Goal: Obtain resource: Download file/media

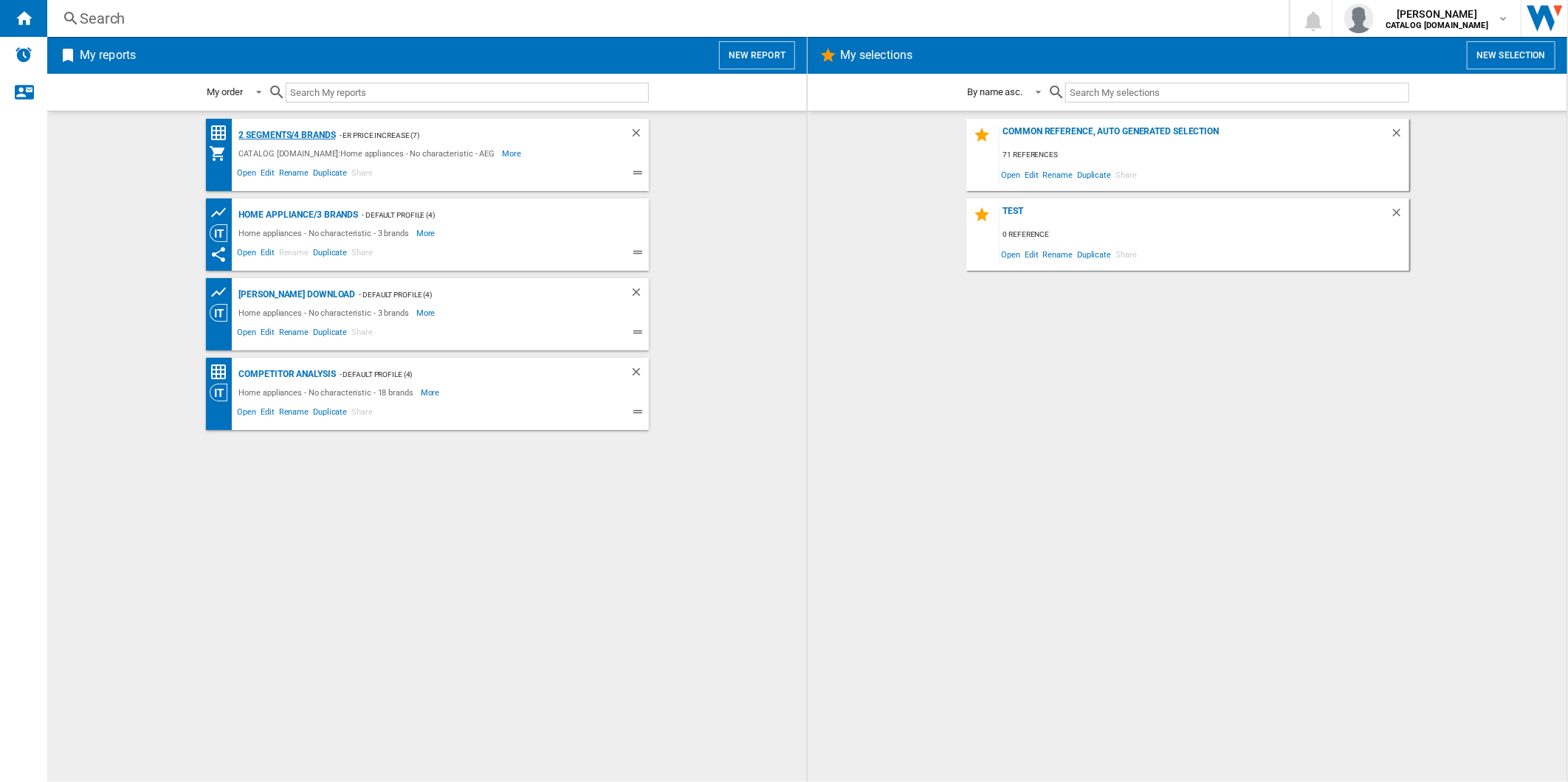
click at [312, 133] on div "2 segments/4 brands" at bounding box center [285, 135] width 100 height 18
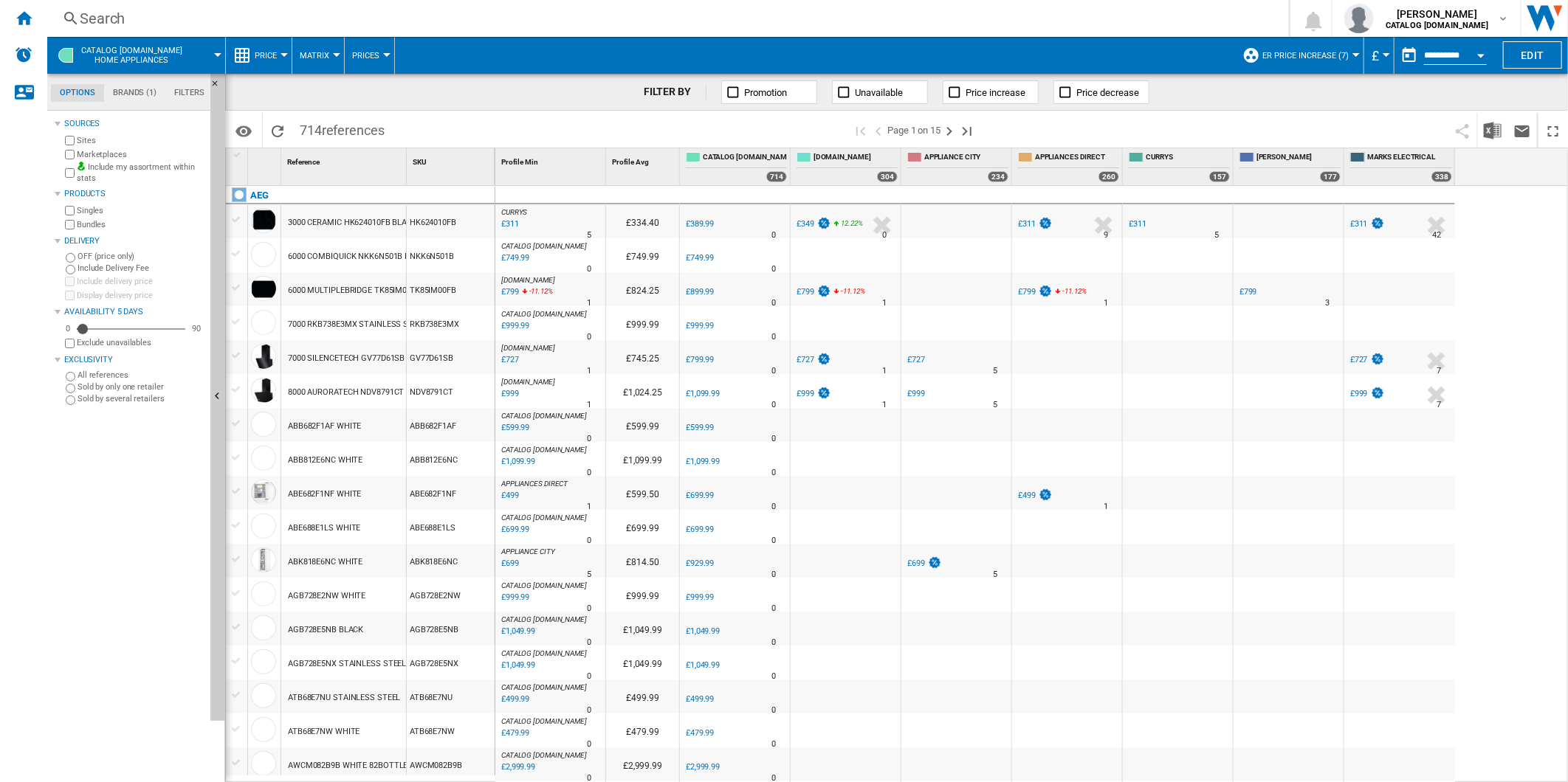
click at [1400, 50] on button "button" at bounding box center [1409, 55] width 29 height 29
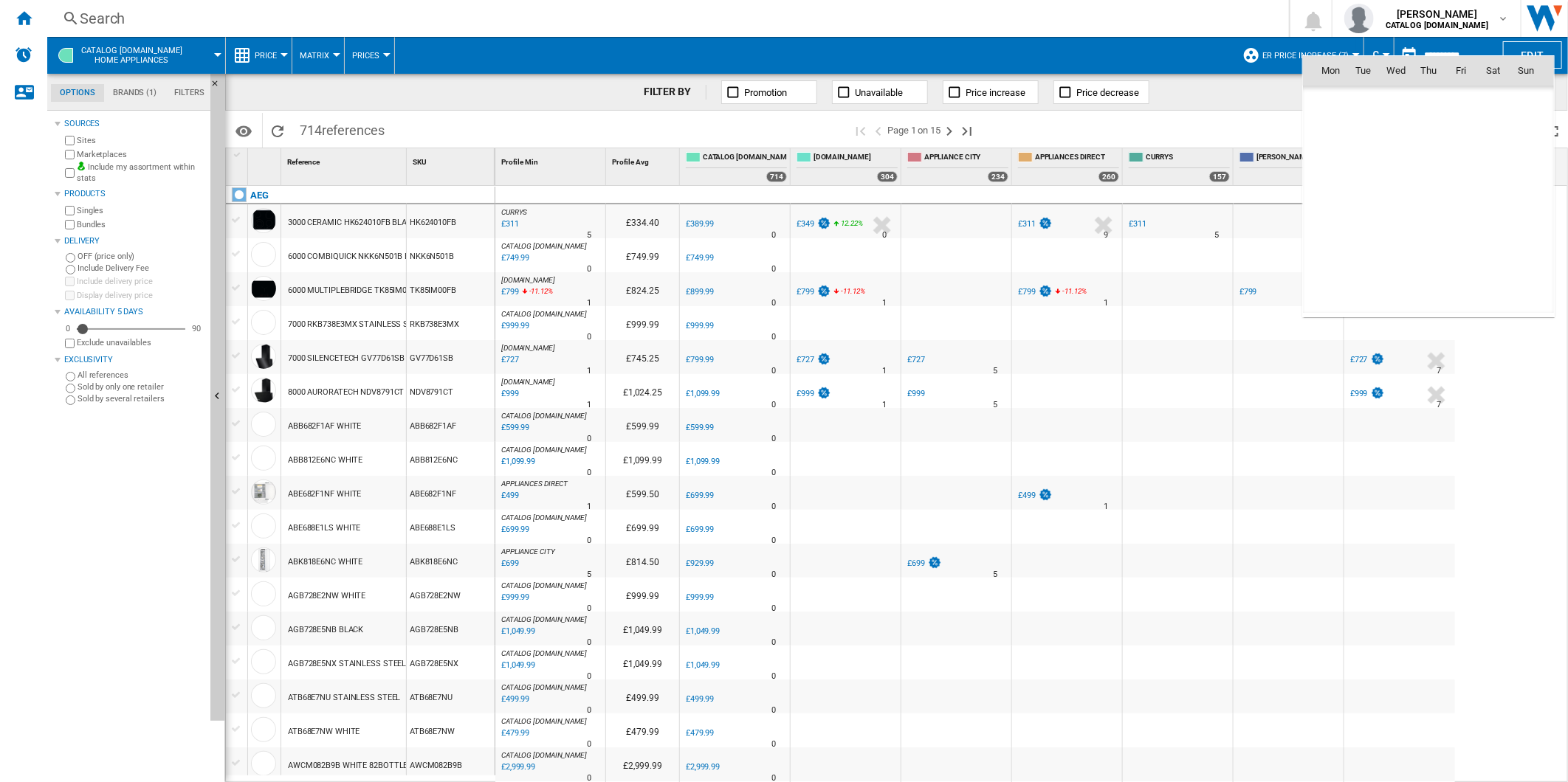
scroll to position [7041, 0]
click at [1359, 165] on span "12" at bounding box center [1362, 167] width 29 height 29
type input "**********"
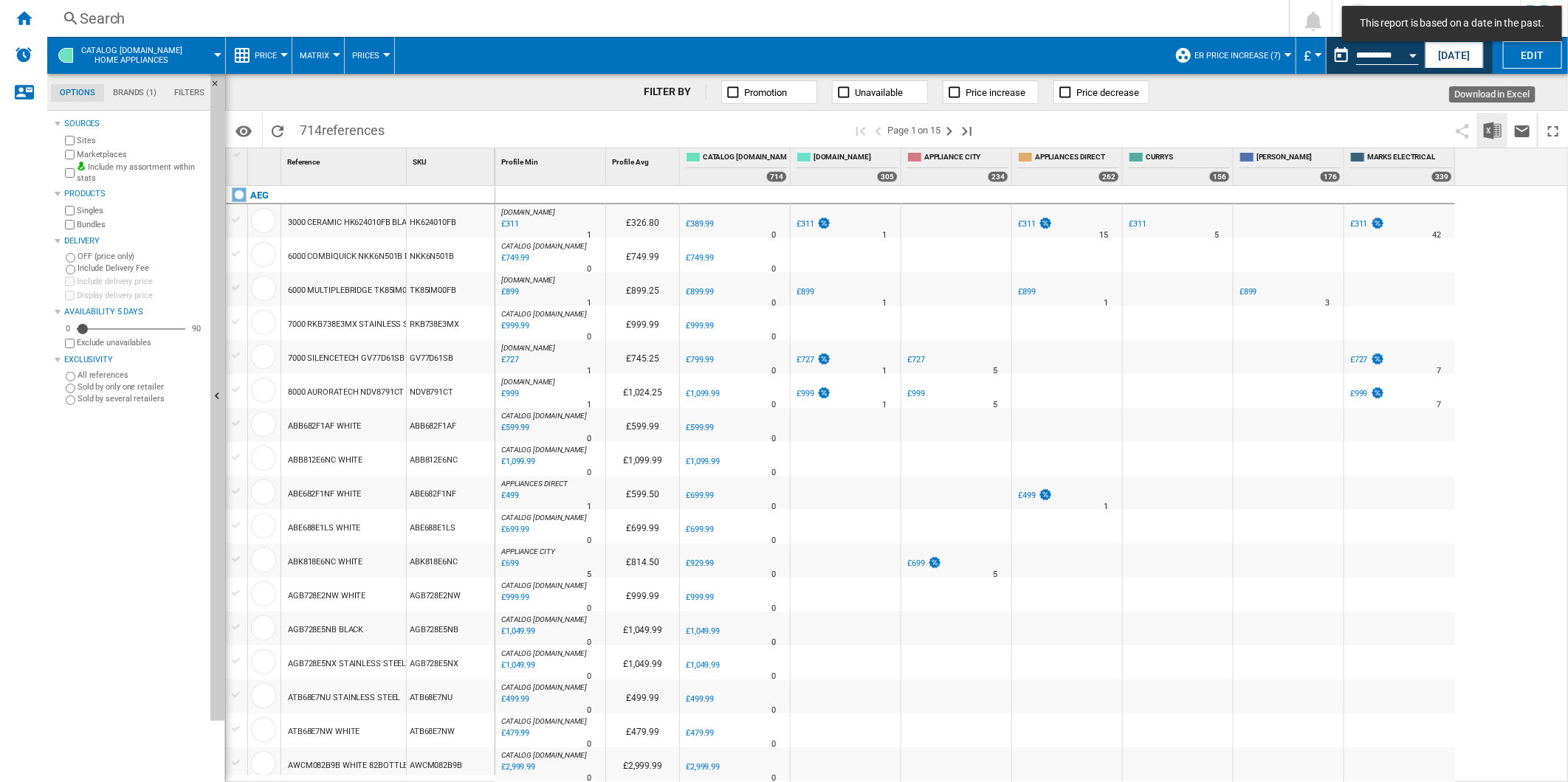
click at [1493, 126] on img "Download in Excel" at bounding box center [1492, 130] width 18 height 18
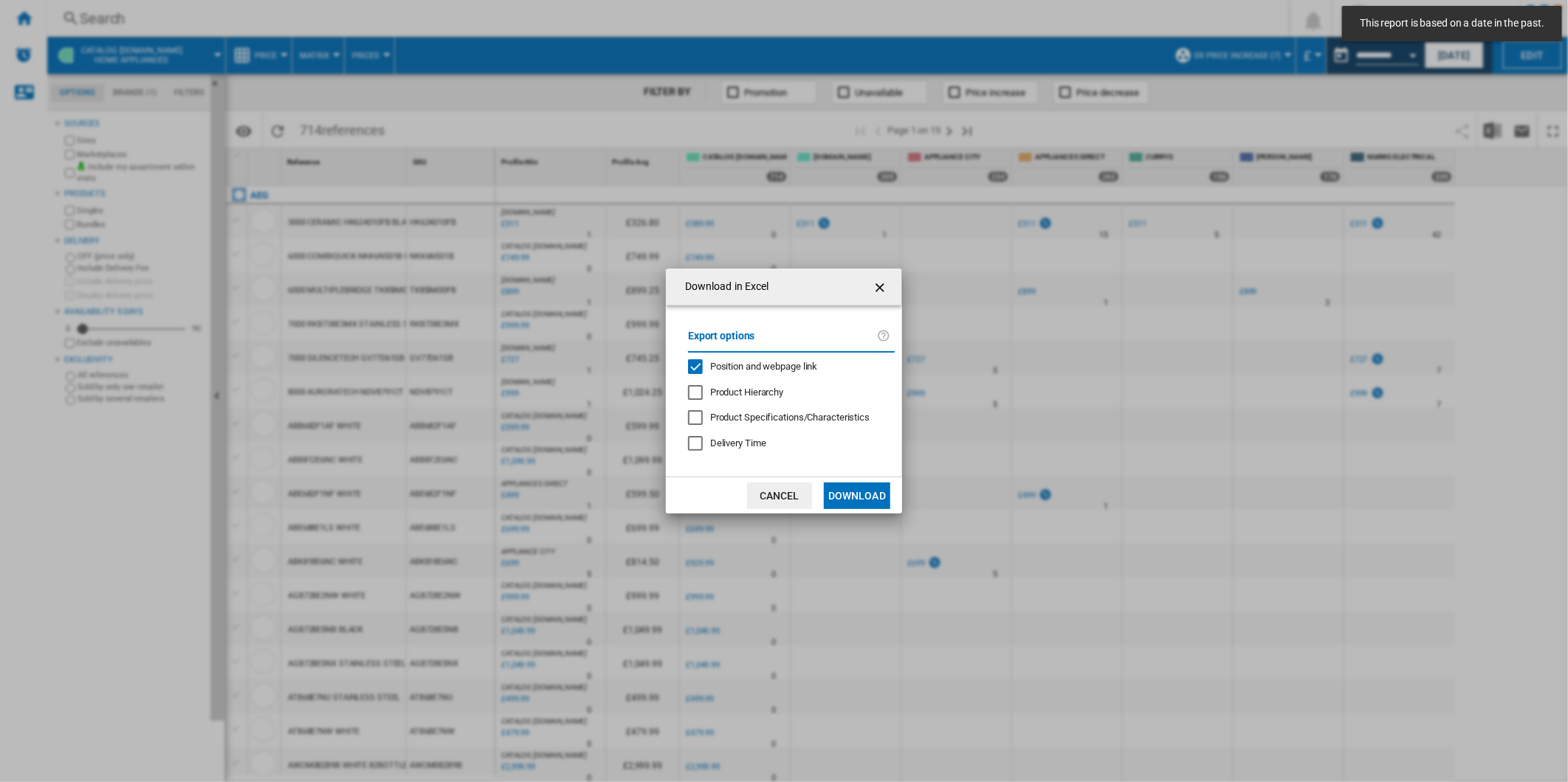
click at [754, 367] on span "Position and webpage link" at bounding box center [764, 367] width 108 height 11
click at [838, 488] on button "Download" at bounding box center [857, 496] width 66 height 27
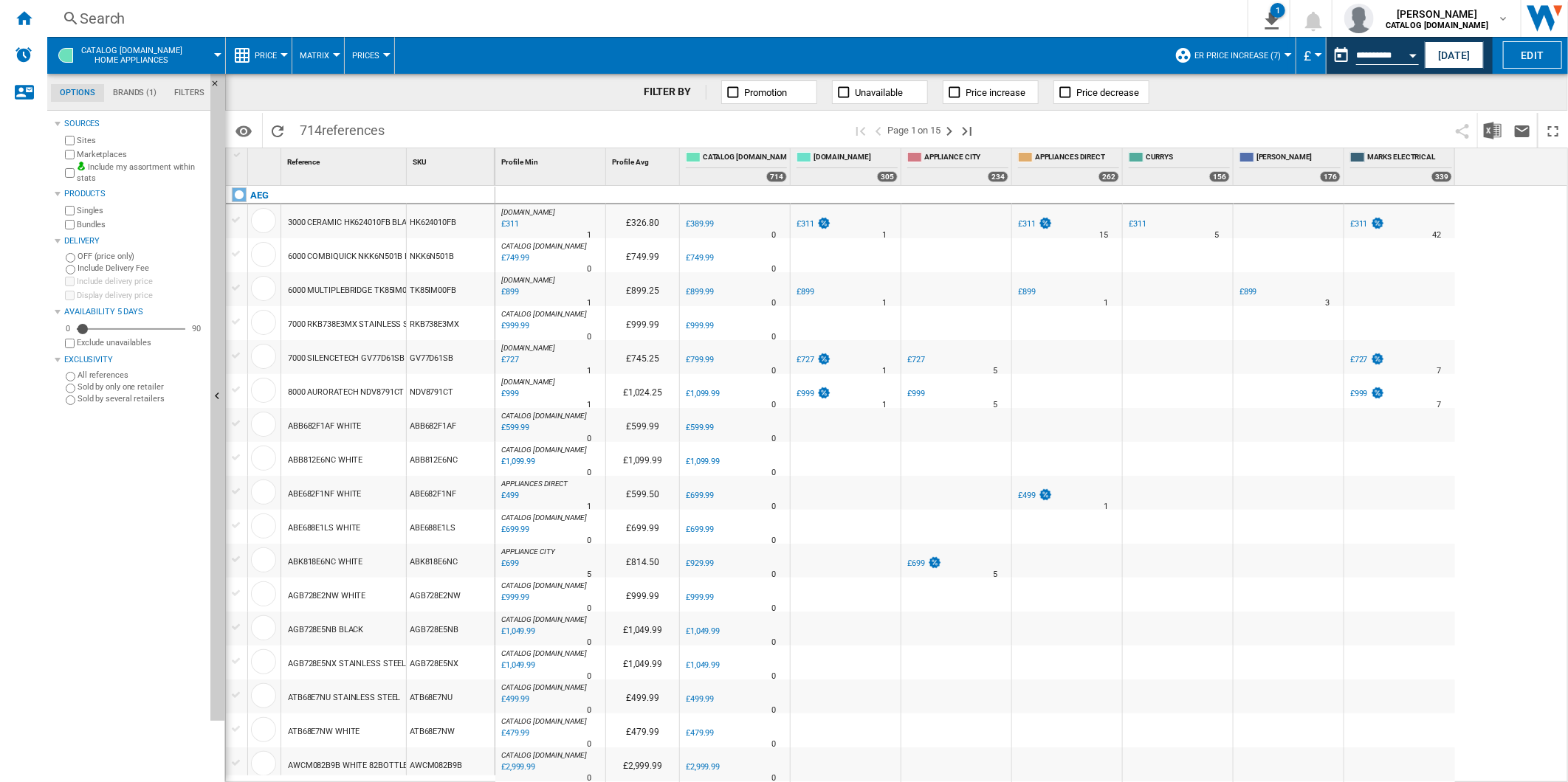
click at [1523, 257] on div "AO.COM : -20.3 % £311 % N/A 1 AO.COM : £326.80 0.0 % £389.99 % N/A" at bounding box center [1031, 484] width 1073 height 597
click at [1345, 65] on button "This report is based on a date in the past." at bounding box center [1340, 55] width 29 height 29
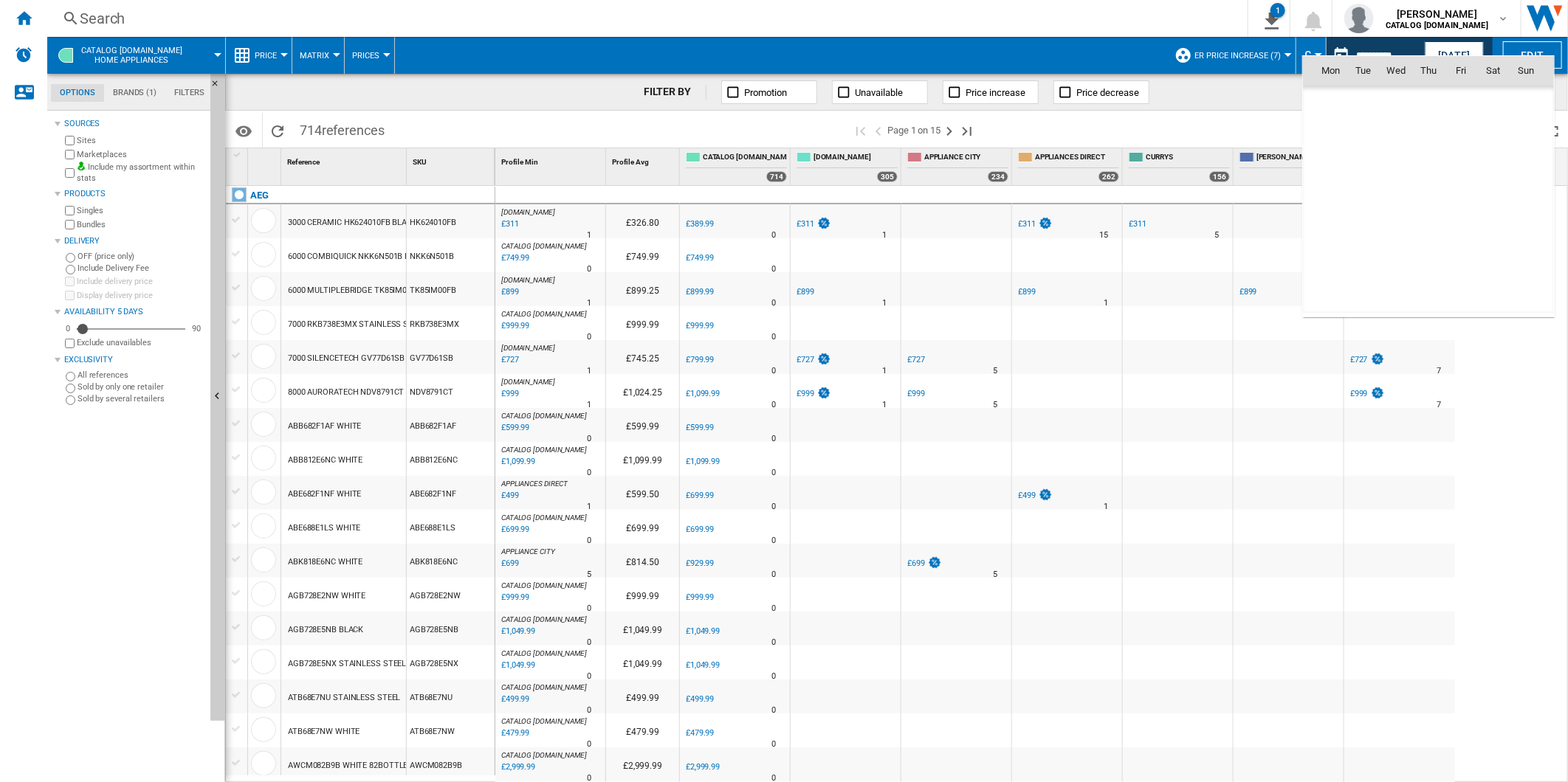
scroll to position [7041, 0]
click at [1394, 168] on span "13" at bounding box center [1395, 167] width 31 height 31
type input "**********"
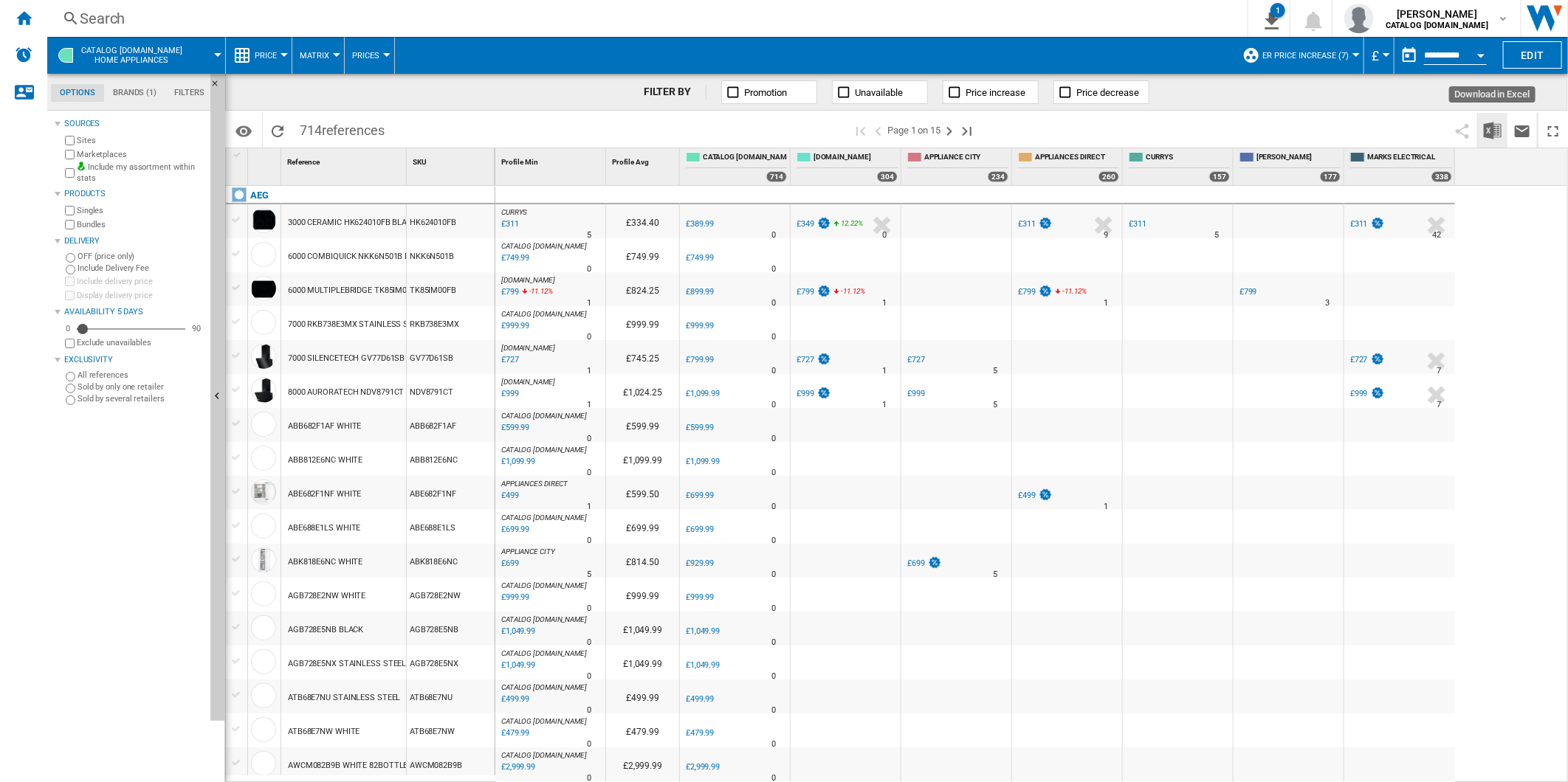
click at [1492, 119] on button "Download in Excel" at bounding box center [1492, 130] width 29 height 35
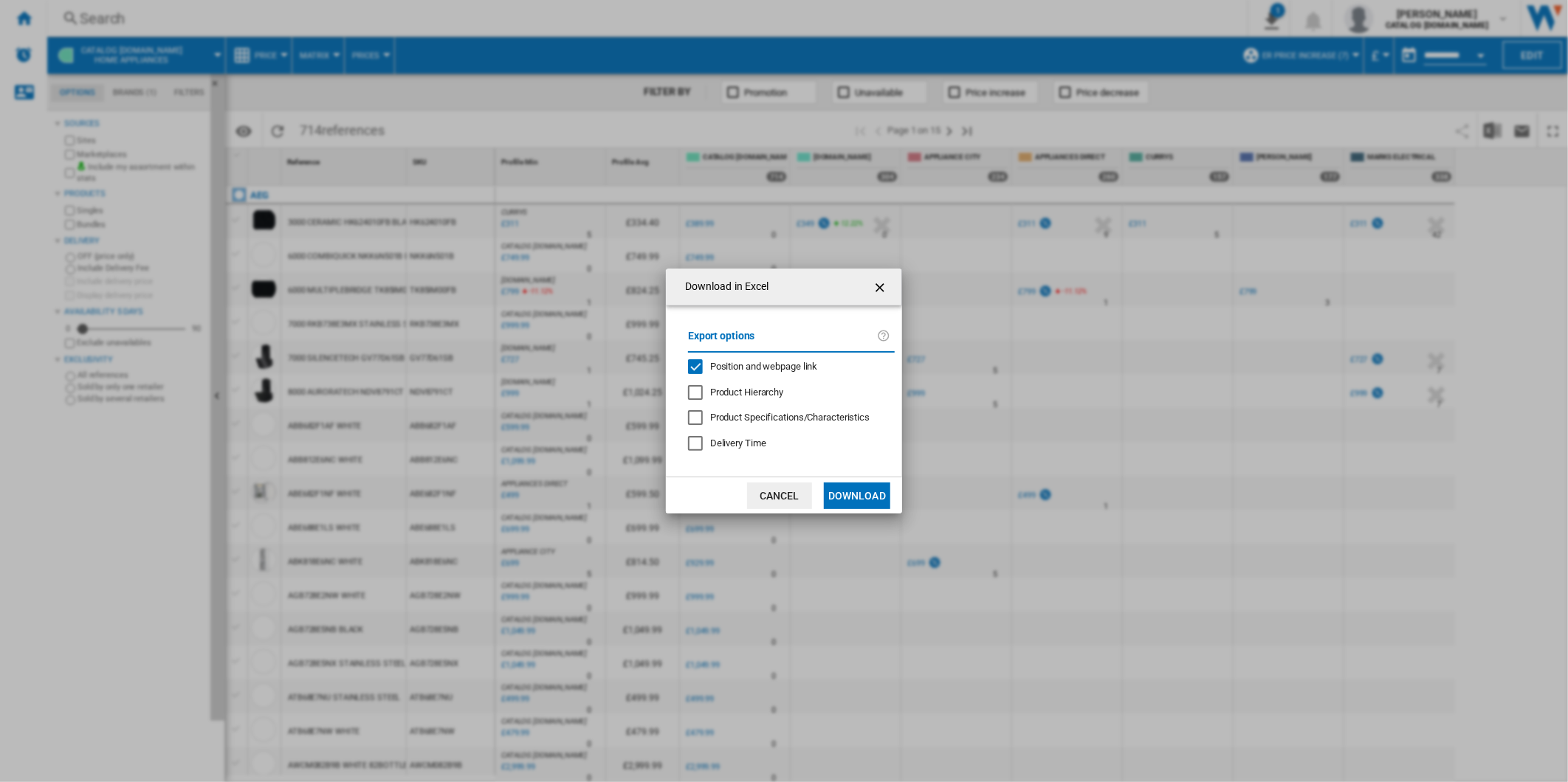
click at [772, 368] on span "Position and webpage link" at bounding box center [764, 367] width 108 height 11
click at [828, 497] on button "Download" at bounding box center [857, 496] width 66 height 27
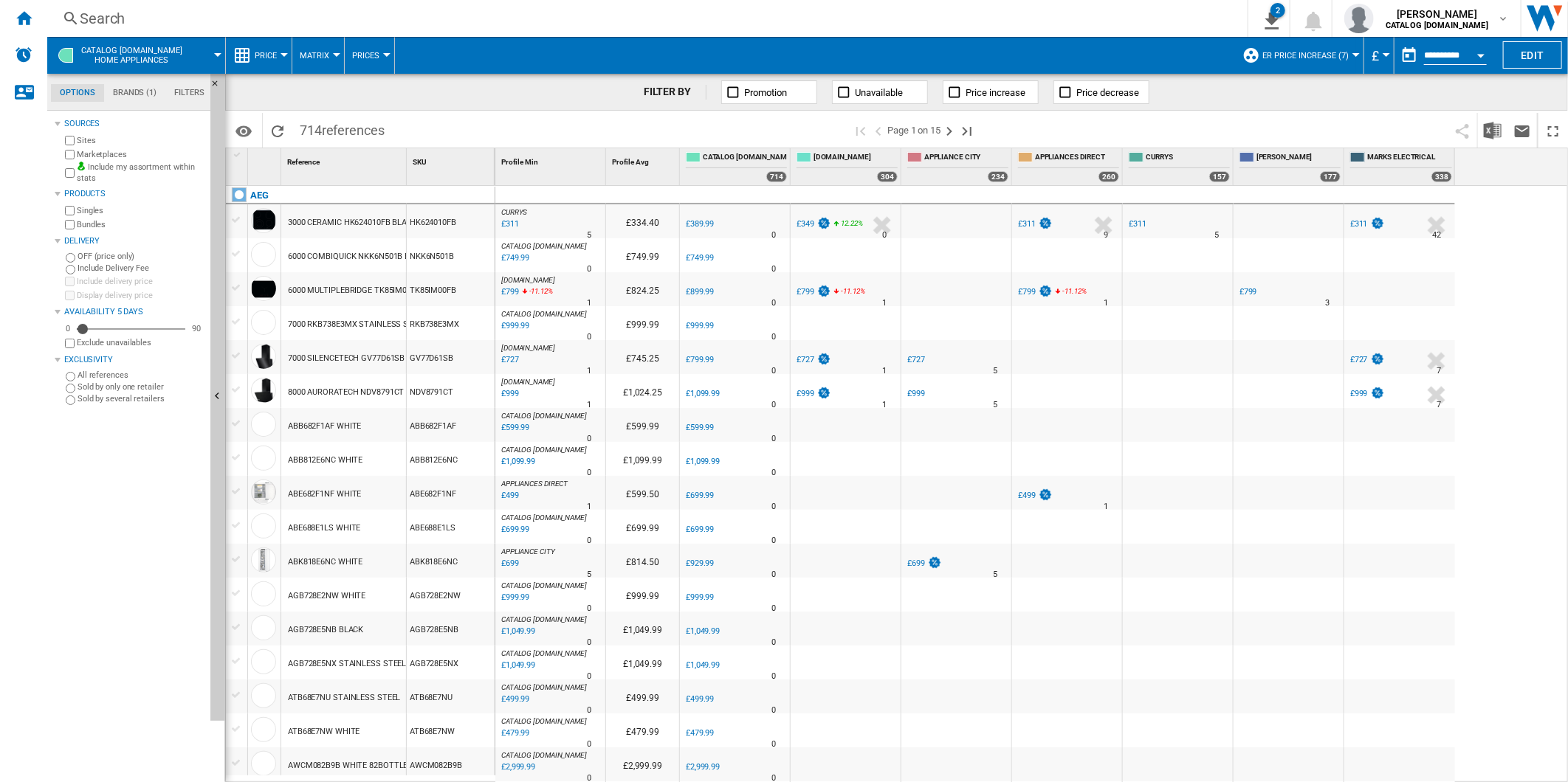
click at [769, 113] on span at bounding box center [622, 130] width 461 height 35
